Goal: Task Accomplishment & Management: Manage account settings

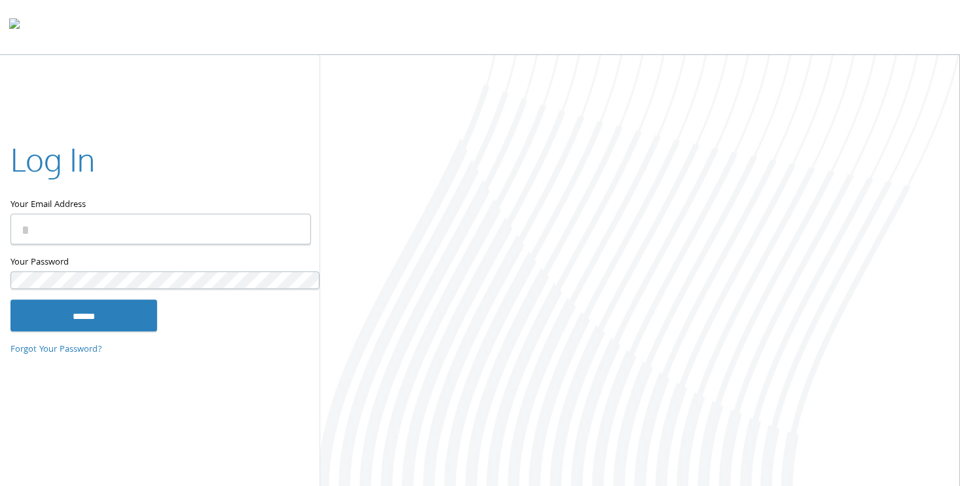
type input "**********"
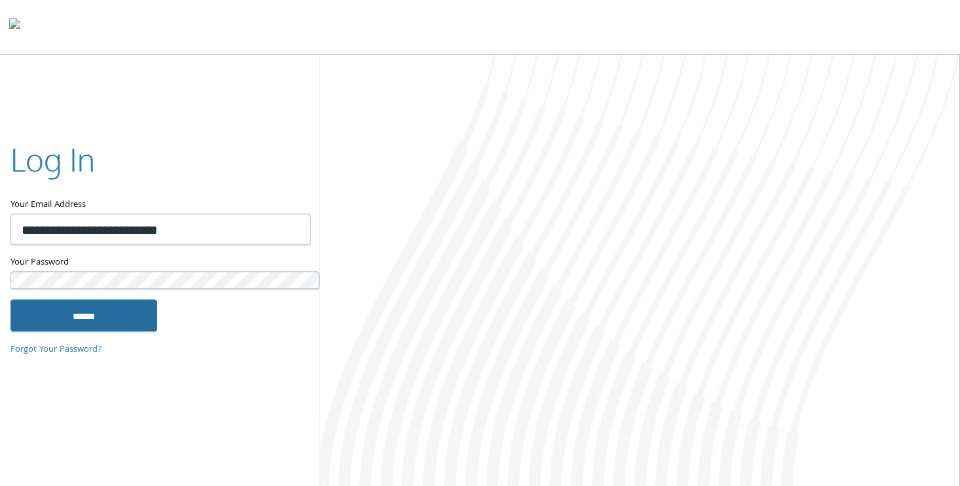
click at [100, 300] on input "******" at bounding box center [83, 315] width 147 height 31
